Goal: Transaction & Acquisition: Purchase product/service

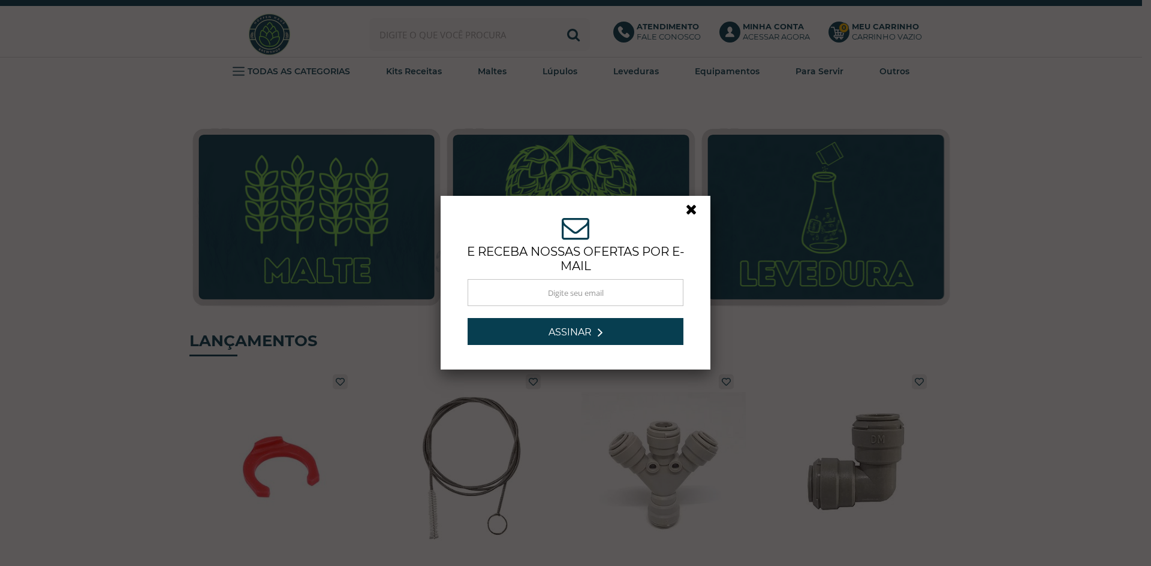
click at [689, 207] on link at bounding box center [697, 213] width 22 height 22
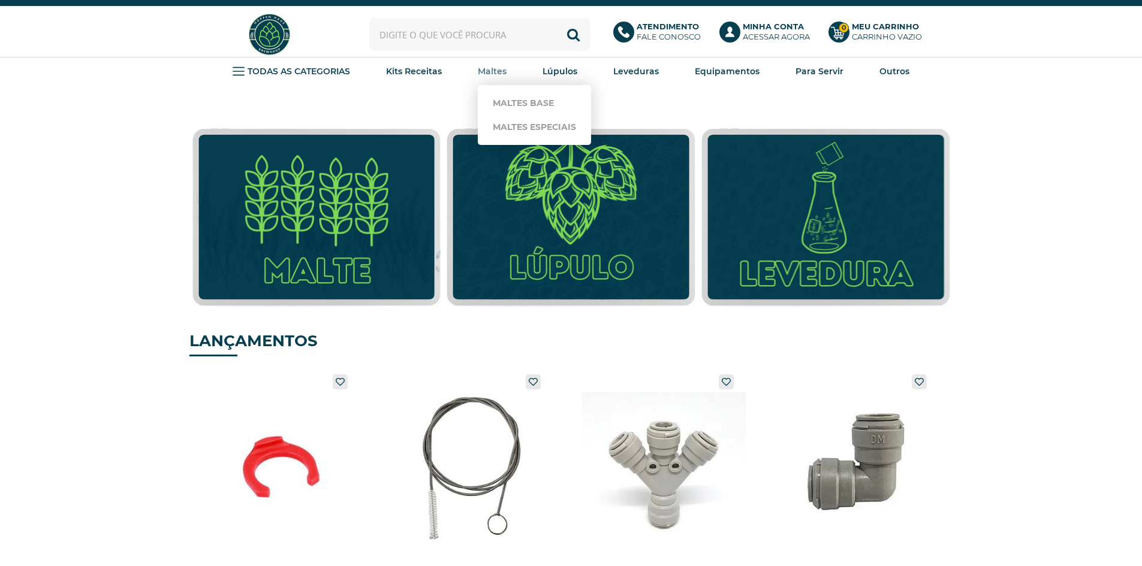
click at [497, 70] on strong "Maltes" at bounding box center [492, 71] width 29 height 11
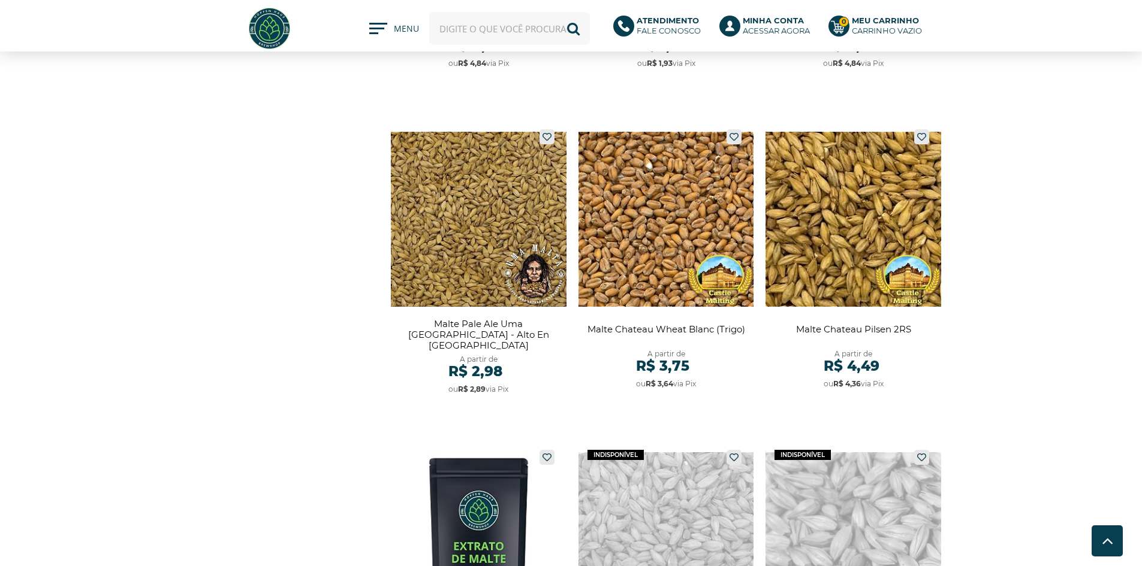
scroll to position [1858, 0]
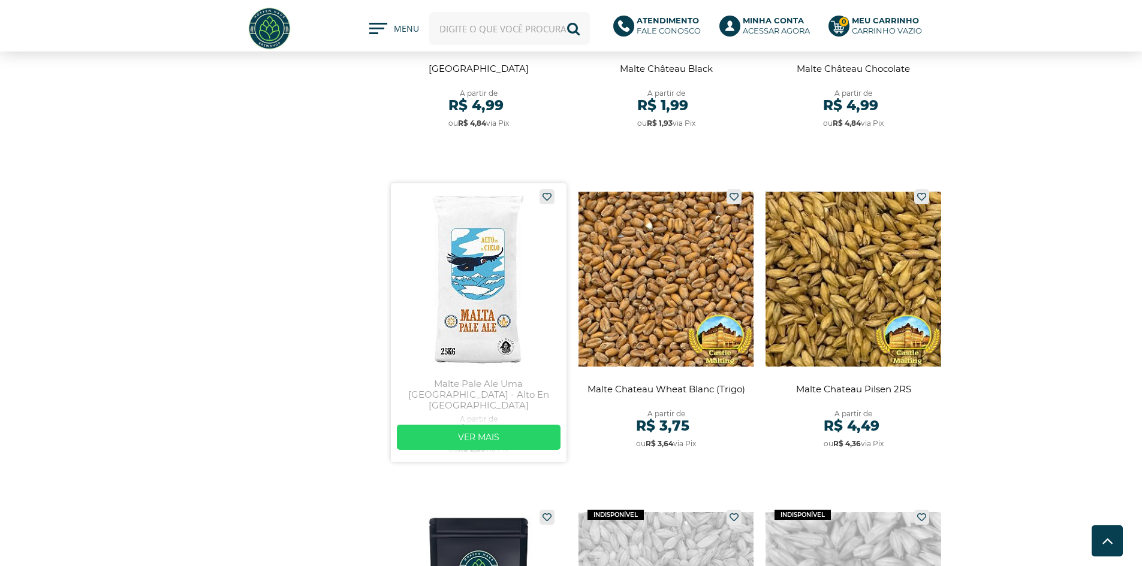
click at [404, 285] on link at bounding box center [479, 322] width 176 height 279
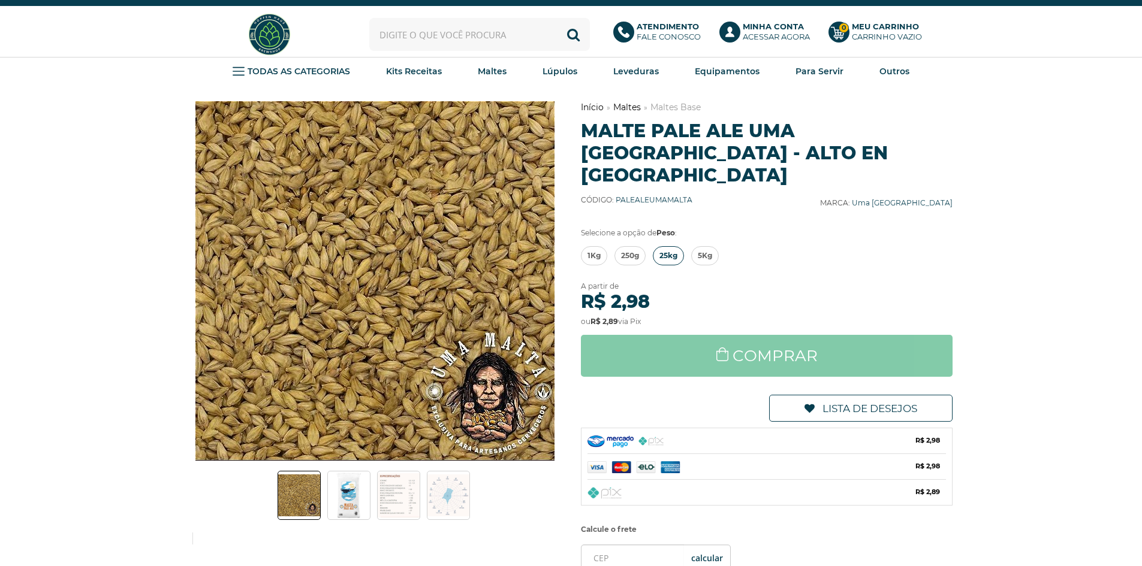
click at [667, 247] on span "25kg" at bounding box center [668, 256] width 18 height 18
click at [514, 103] on link "Maltes Base" at bounding box center [534, 103] width 83 height 24
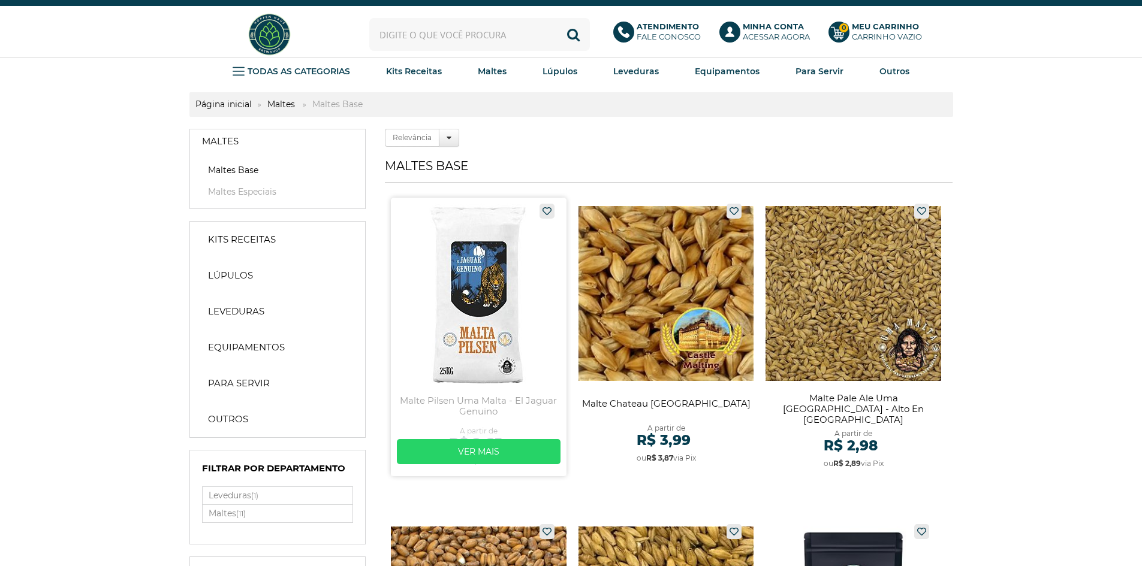
click at [502, 327] on link at bounding box center [479, 337] width 176 height 279
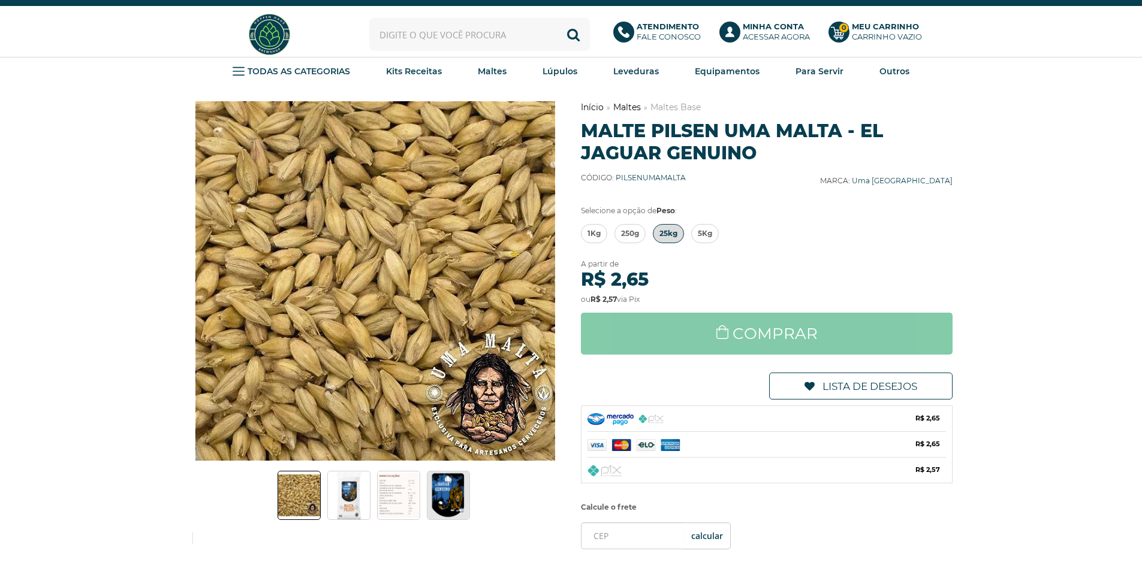
click at [666, 237] on span "25kg" at bounding box center [668, 234] width 18 height 18
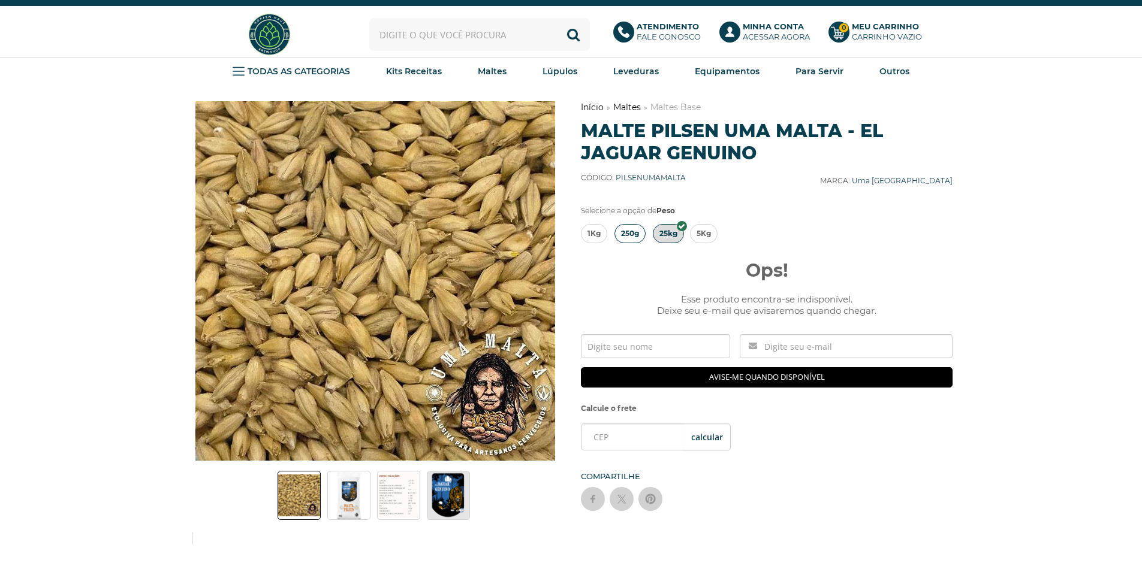
click at [638, 233] on span "250g" at bounding box center [630, 234] width 18 height 18
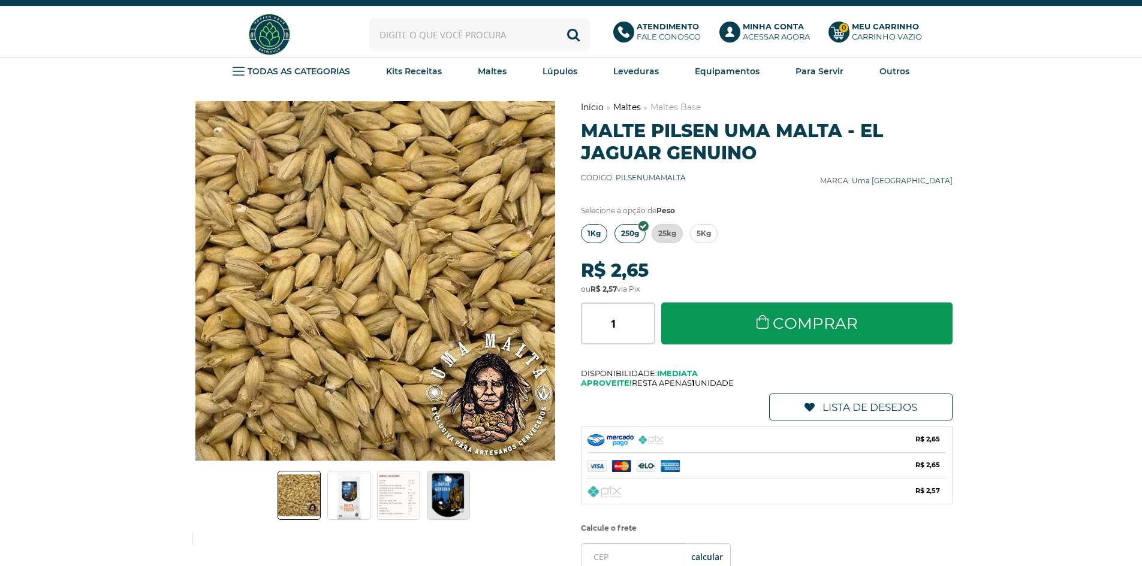
click at [596, 234] on span "1Kg" at bounding box center [593, 234] width 13 height 18
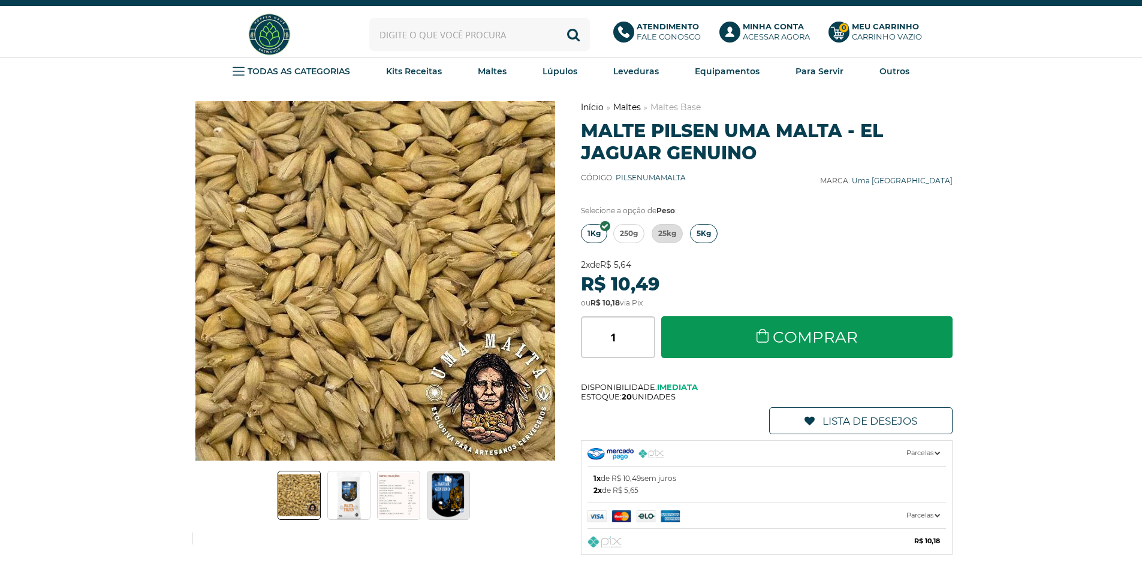
click at [701, 237] on span "5Kg" at bounding box center [703, 234] width 14 height 18
